Goal: Task Accomplishment & Management: Manage account settings

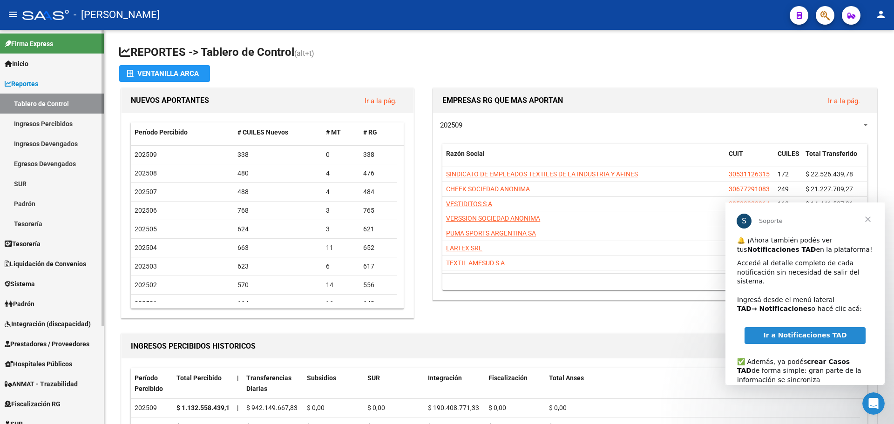
click at [52, 86] on link "Reportes" at bounding box center [52, 84] width 104 height 20
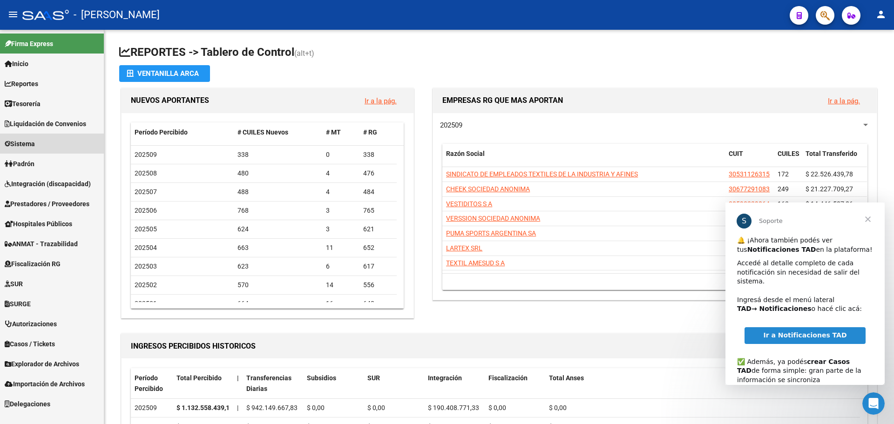
click at [64, 143] on link "Sistema" at bounding box center [52, 144] width 104 height 20
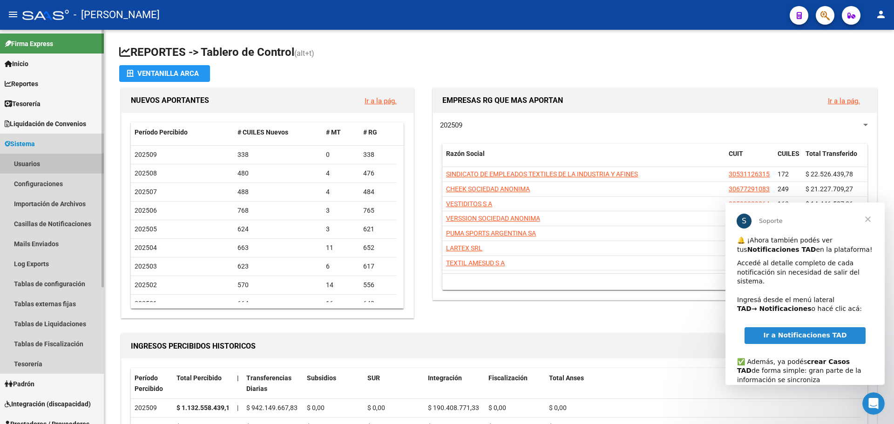
click at [71, 167] on link "Usuarios" at bounding box center [52, 164] width 104 height 20
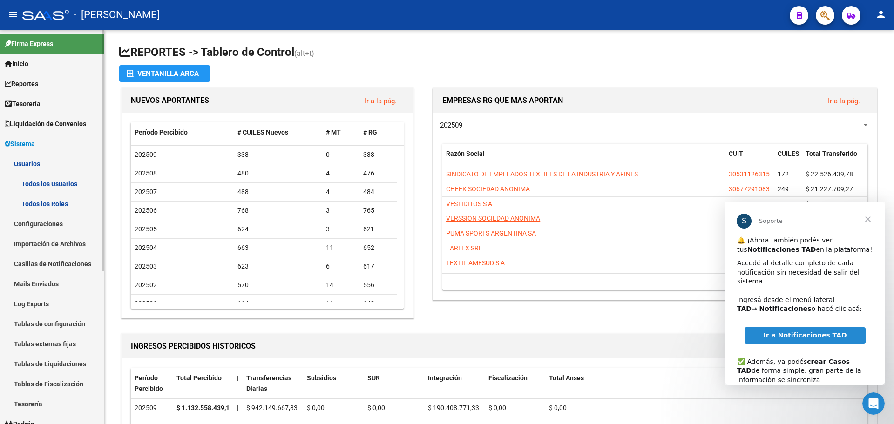
click at [85, 183] on link "Todos los Usuarios" at bounding box center [52, 184] width 104 height 20
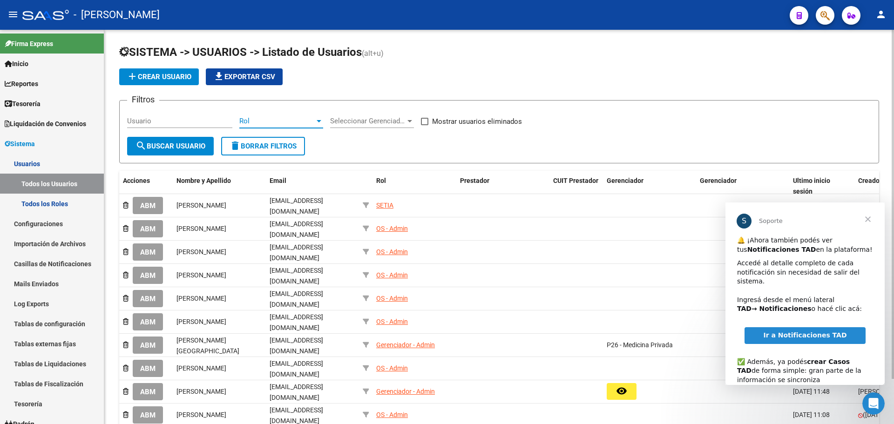
click at [316, 121] on div at bounding box center [319, 120] width 8 height 7
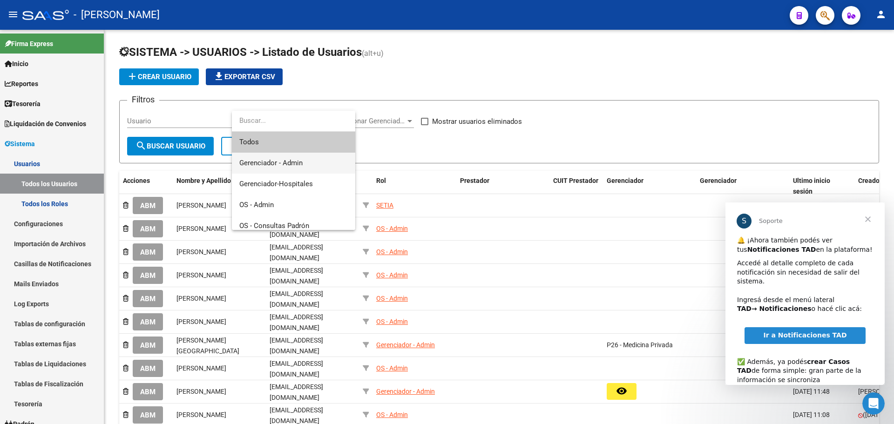
click at [305, 158] on span "Gerenciador - Admin" at bounding box center [293, 163] width 109 height 21
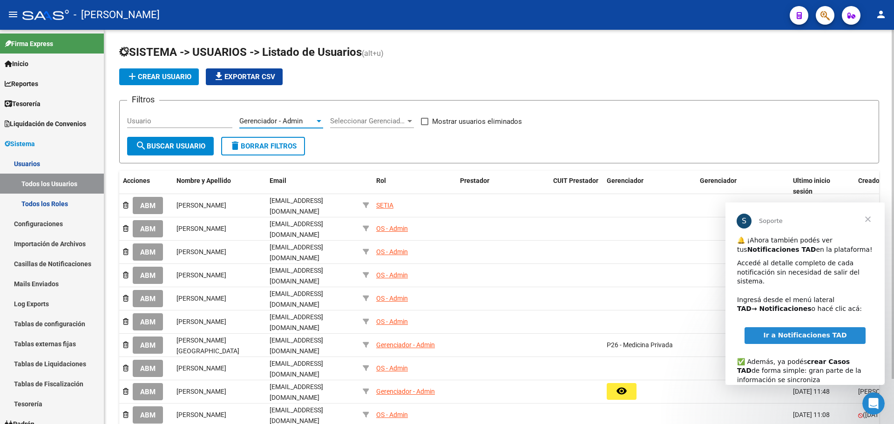
click at [415, 121] on app-drop-down-list "Seleccionar Gerenciador Seleccionar Gerenciador" at bounding box center [375, 122] width 91 height 29
click at [407, 121] on div at bounding box center [410, 120] width 8 height 7
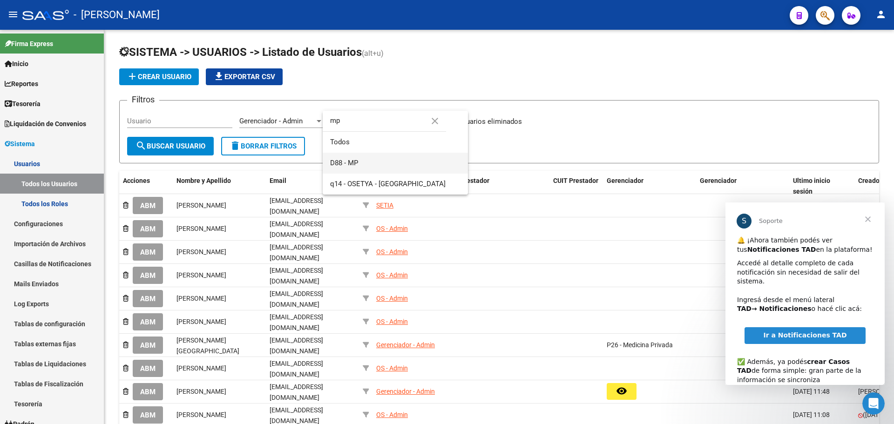
type input "mp"
click at [365, 164] on span "D88 - MP" at bounding box center [395, 163] width 130 height 21
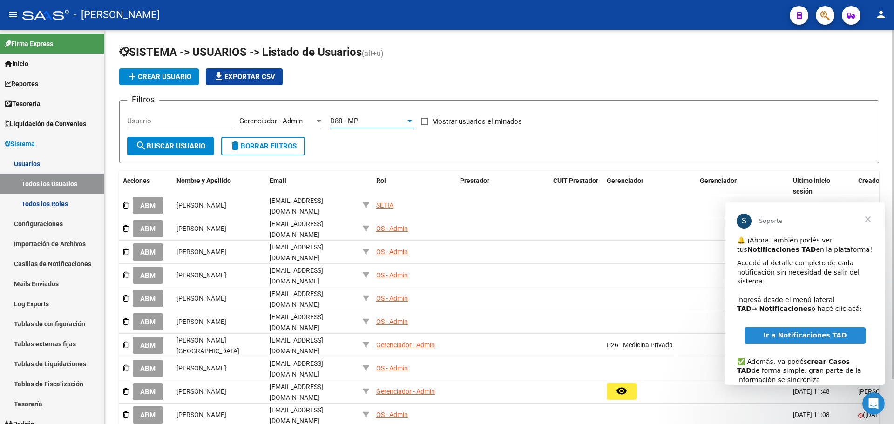
click at [179, 142] on span "search Buscar Usuario" at bounding box center [171, 146] width 70 height 8
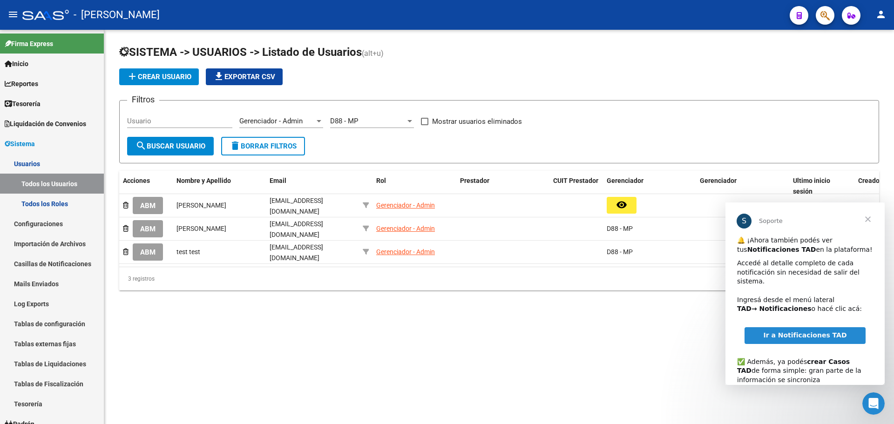
click at [870, 220] on span "Cerrar" at bounding box center [868, 220] width 34 height 34
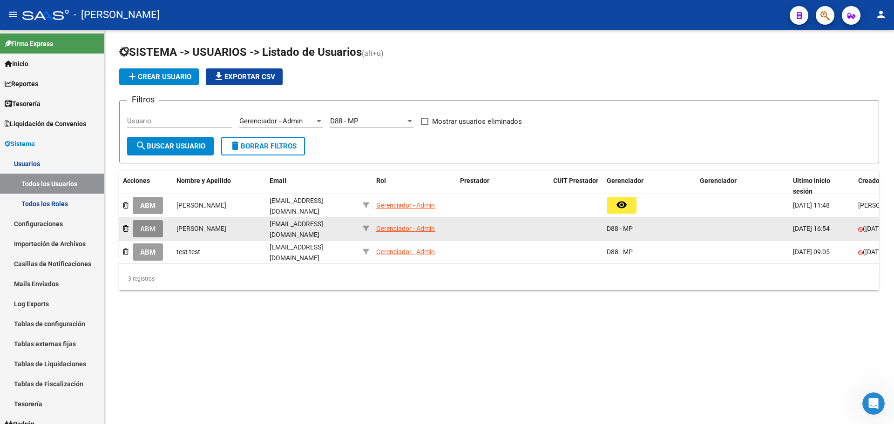
click at [155, 228] on span "ABM" at bounding box center [147, 229] width 15 height 8
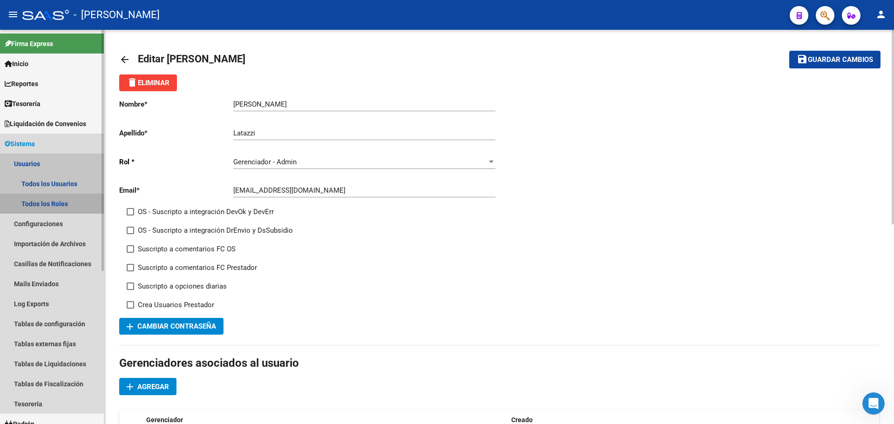
click at [82, 198] on link "Todos los Roles" at bounding box center [52, 204] width 104 height 20
